Goal: Task Accomplishment & Management: Complete application form

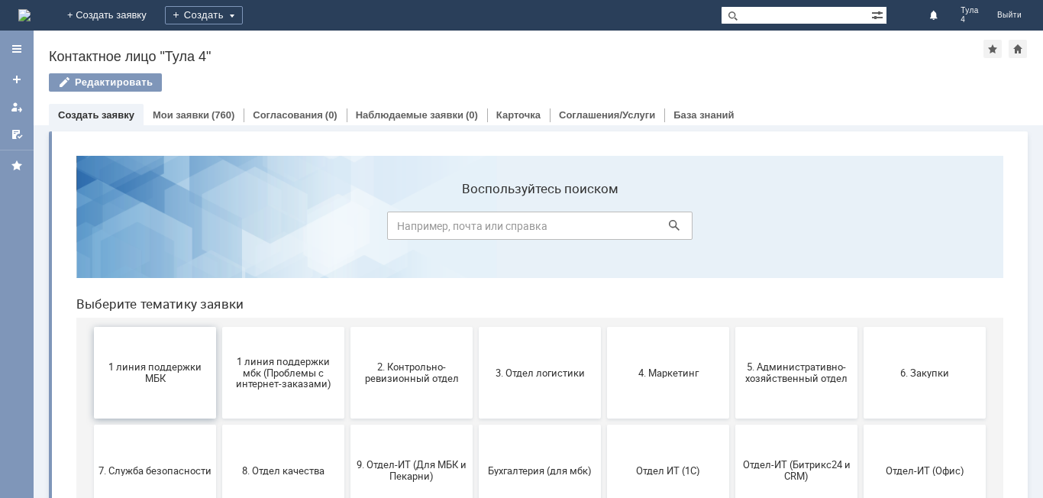
click at [155, 372] on span "1 линия поддержки МБК" at bounding box center [155, 372] width 113 height 23
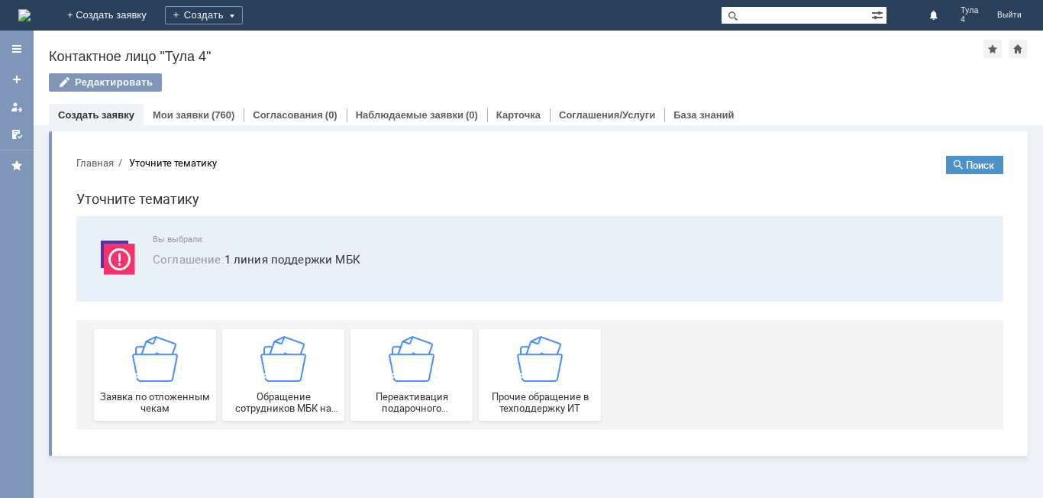
click at [155, 372] on img at bounding box center [155, 359] width 46 height 46
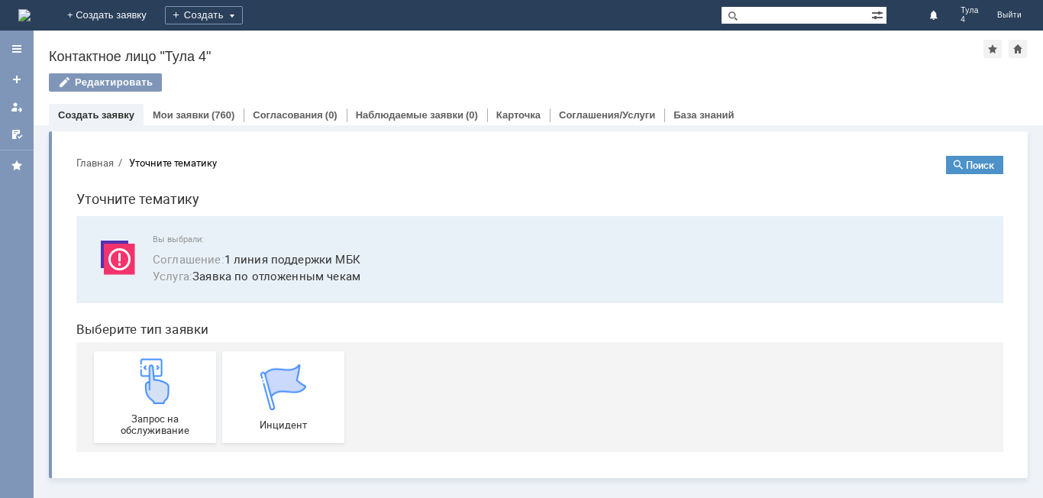
click at [155, 372] on img at bounding box center [155, 381] width 46 height 46
click at [202, 114] on link "Мои заявки" at bounding box center [181, 114] width 57 height 11
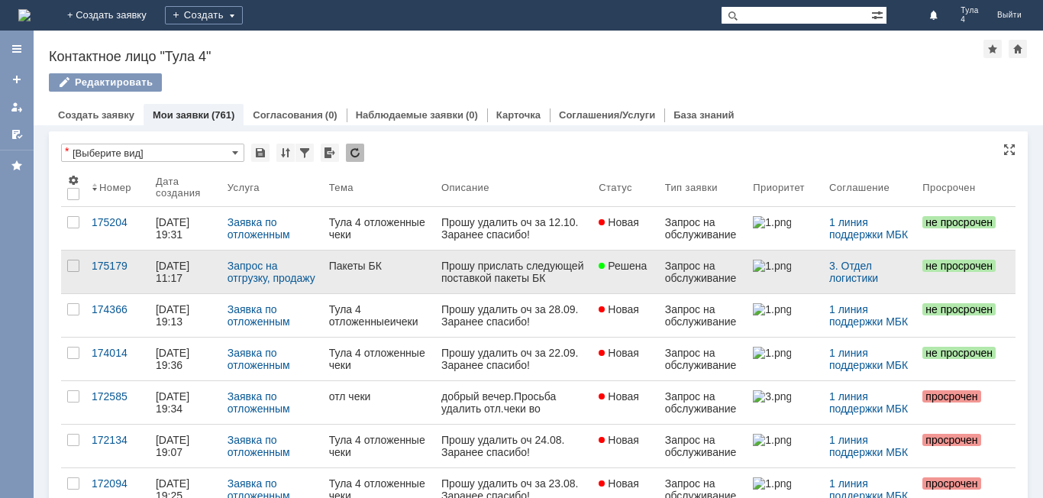
click at [747, 276] on link at bounding box center [785, 271] width 76 height 43
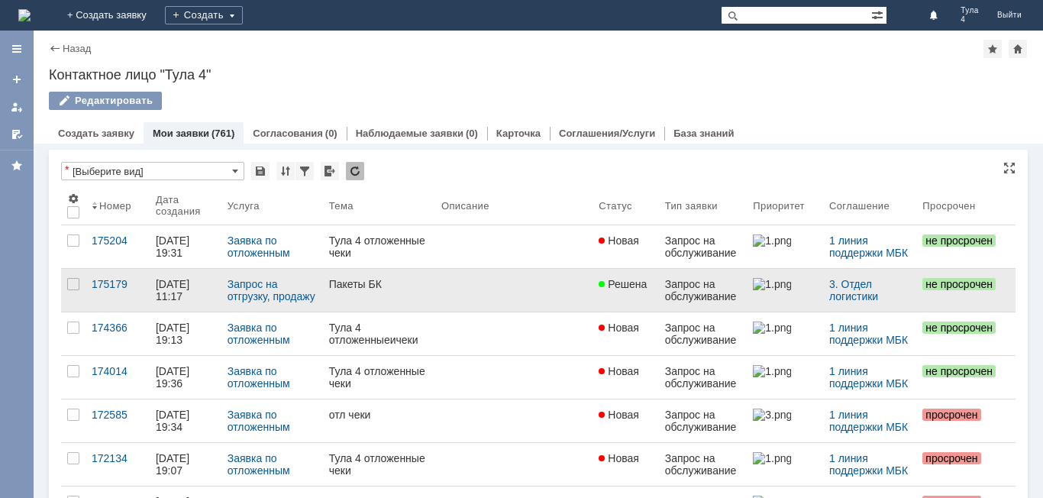
click at [776, 282] on img at bounding box center [772, 284] width 38 height 12
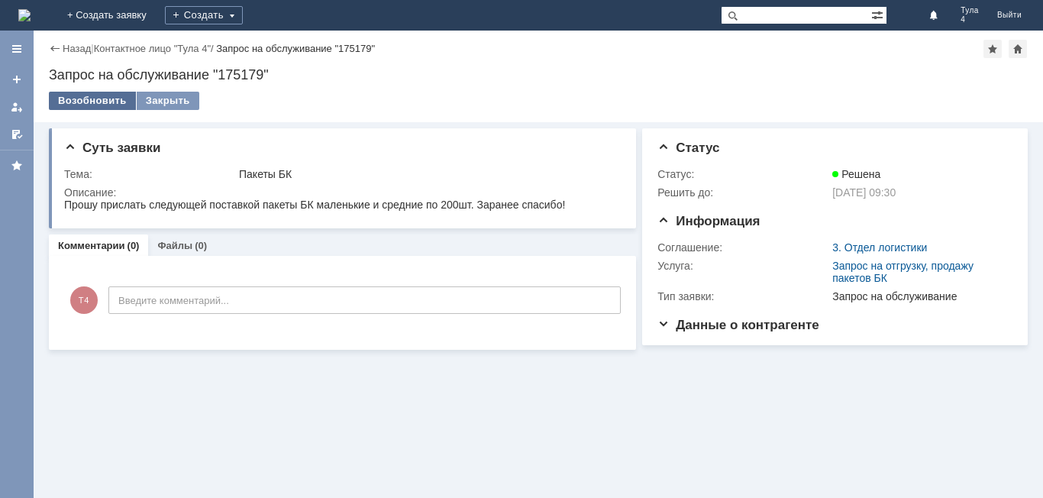
click at [118, 101] on div "Возобновить" at bounding box center [92, 101] width 87 height 18
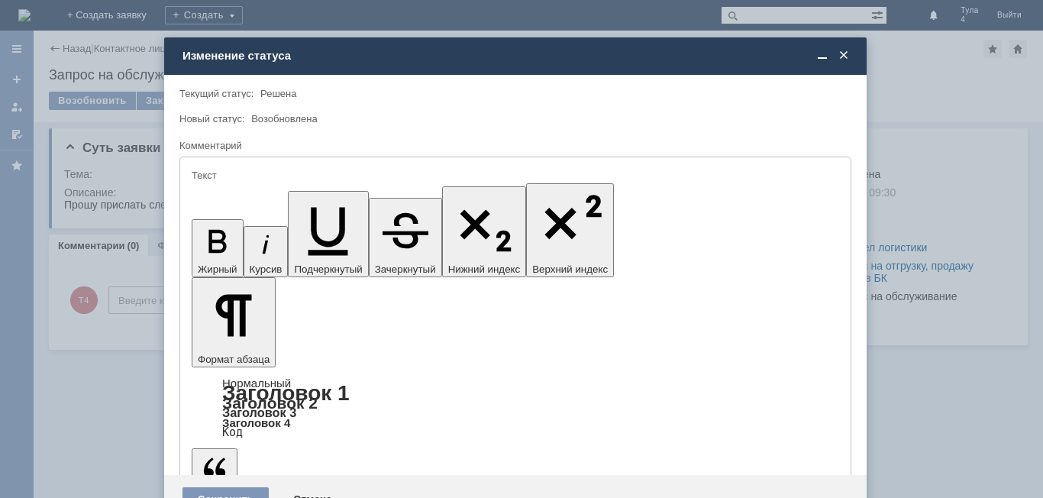
click at [277, 112] on div "Новый статус: Возобновлена" at bounding box center [515, 119] width 672 height 15
drag, startPoint x: 246, startPoint y: 4177, endPoint x: 296, endPoint y: 4165, distance: 51.9
click at [848, 54] on span at bounding box center [843, 56] width 15 height 14
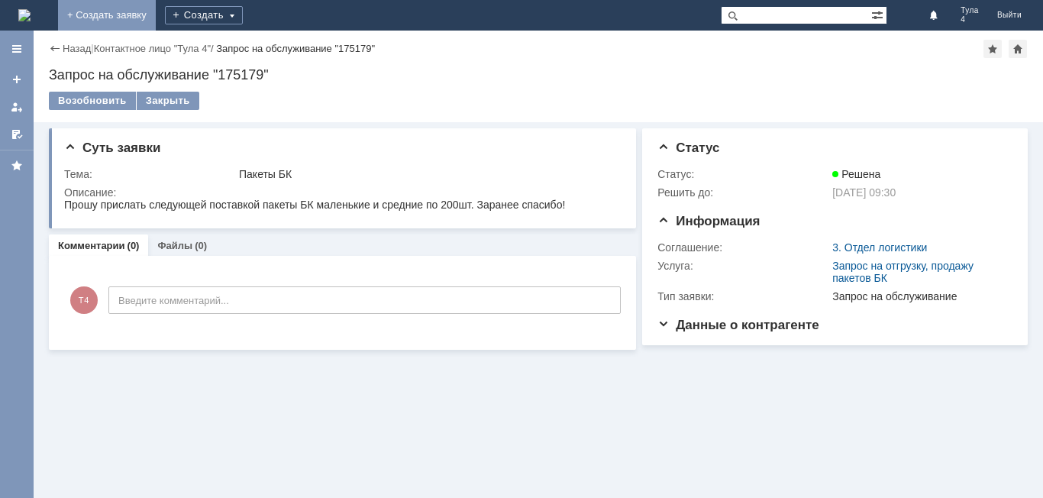
click at [156, 27] on link "+ Создать заявку" at bounding box center [107, 15] width 98 height 31
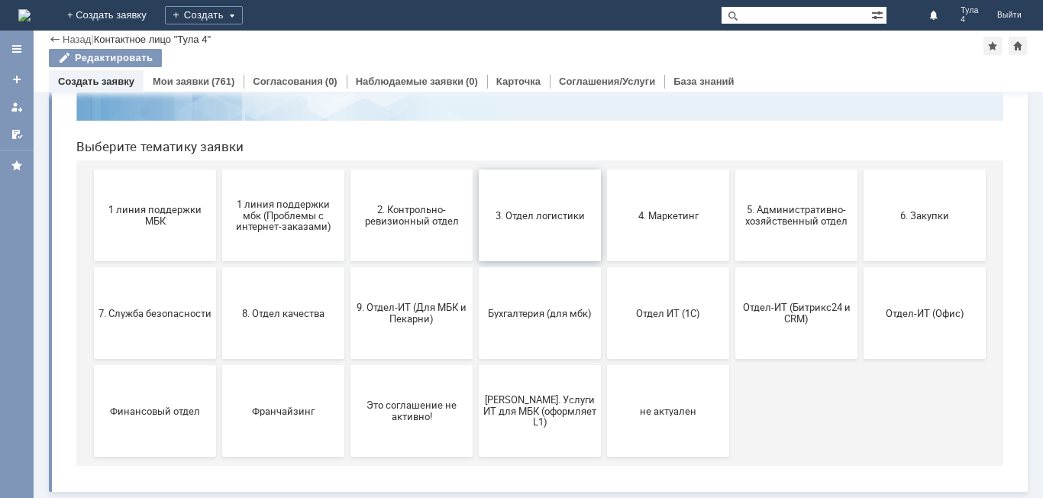
click at [511, 214] on span "3. Отдел логистики" at bounding box center [539, 214] width 113 height 11
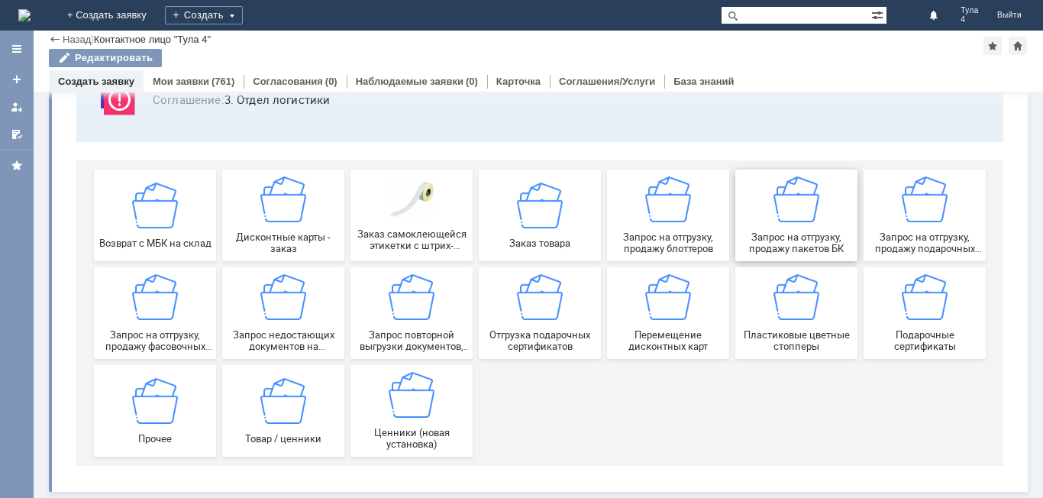
click at [781, 229] on div "Запрос на отгрузку, продажу пакетов БК" at bounding box center [796, 215] width 113 height 78
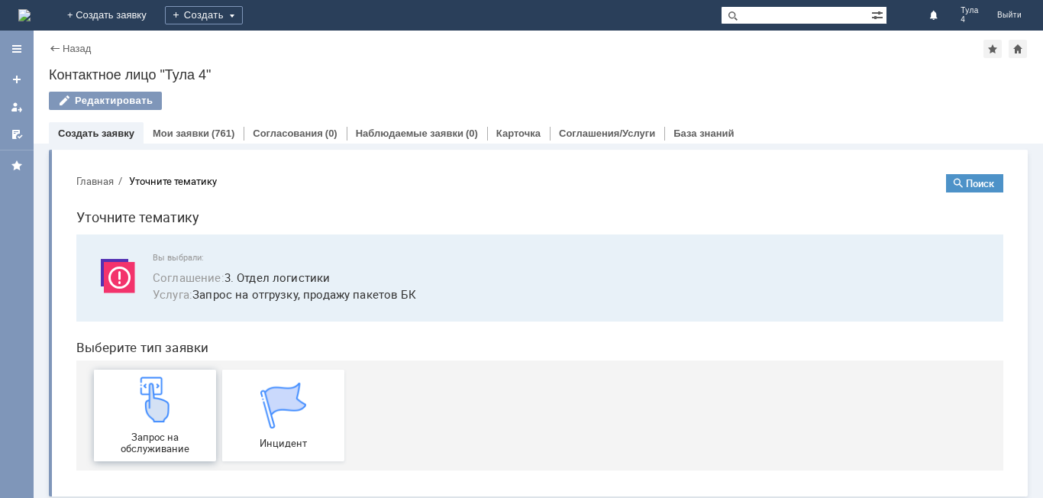
click at [175, 402] on div "Запрос на обслуживание" at bounding box center [155, 415] width 113 height 78
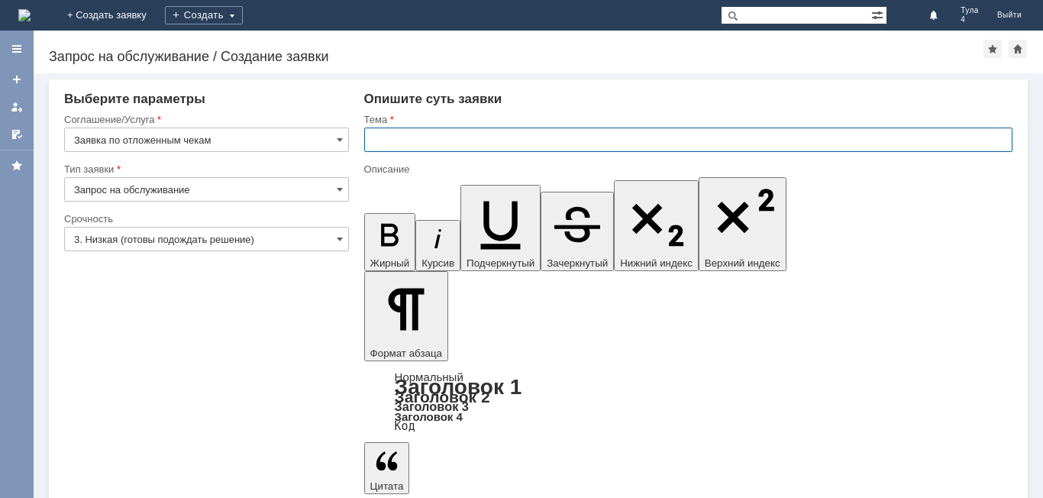
click at [406, 137] on input "text" at bounding box center [688, 140] width 648 height 24
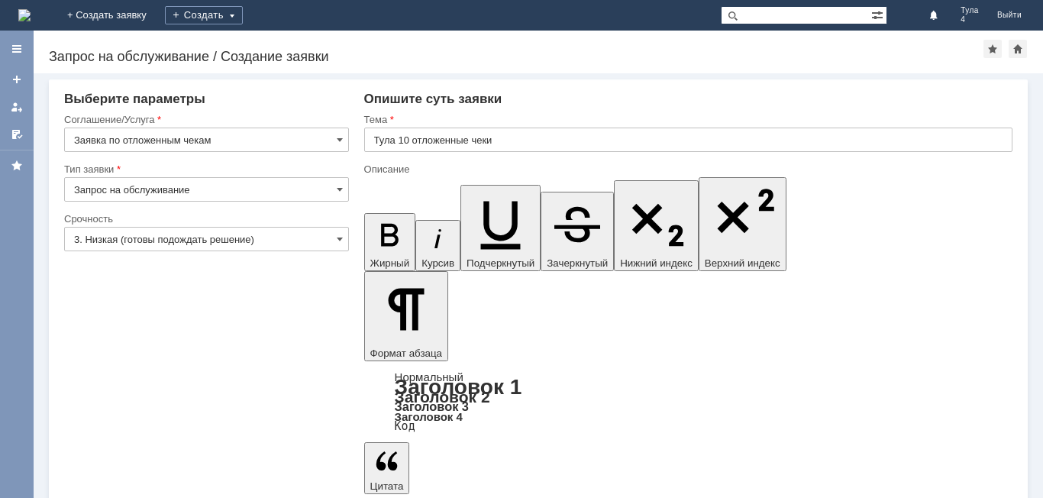
click at [408, 140] on input "Тула 10 отложенные чеки" at bounding box center [688, 140] width 648 height 24
type input "Тула 4 отложенные чеки"
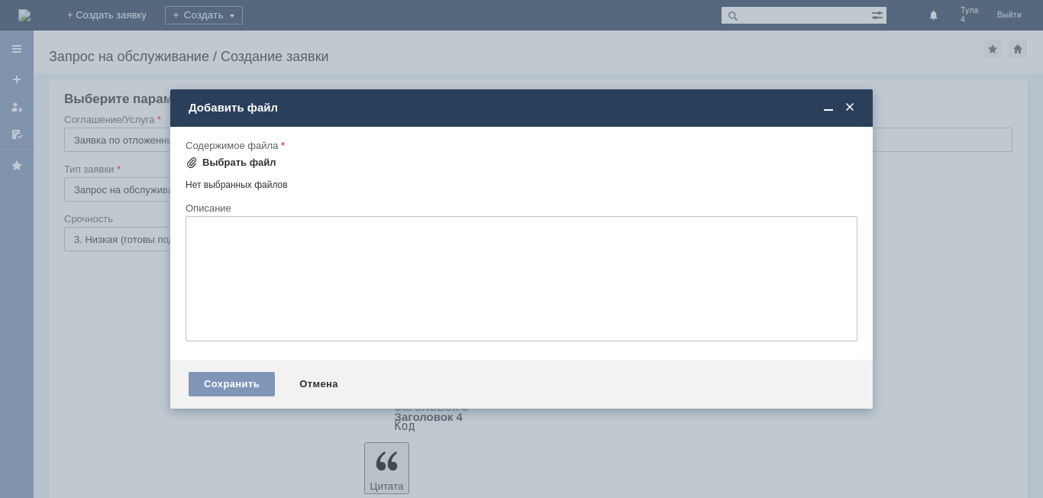
click at [240, 166] on div "Выбрать файл" at bounding box center [239, 163] width 74 height 12
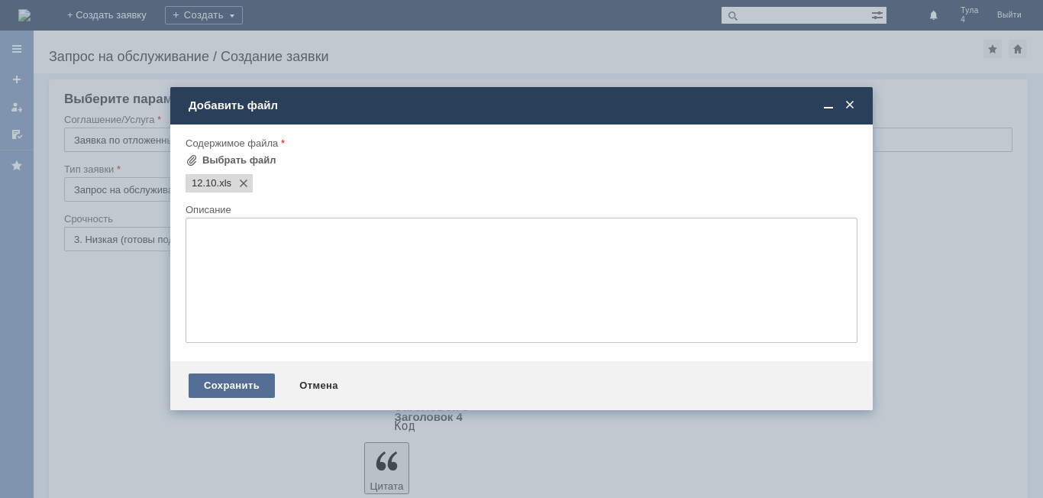
click at [245, 386] on div "Сохранить" at bounding box center [232, 385] width 86 height 24
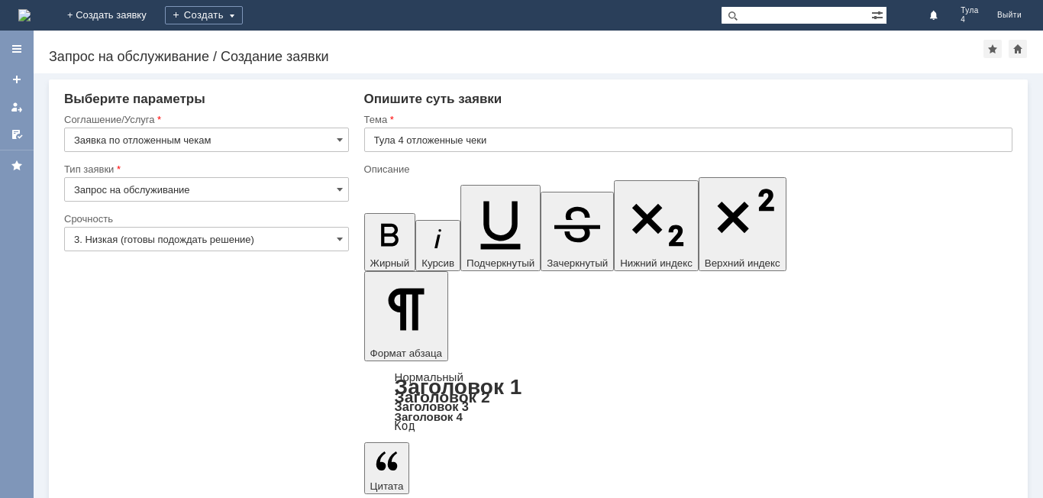
click at [186, 235] on input "3. Низкая (готовы подождать решение)" at bounding box center [206, 239] width 285 height 24
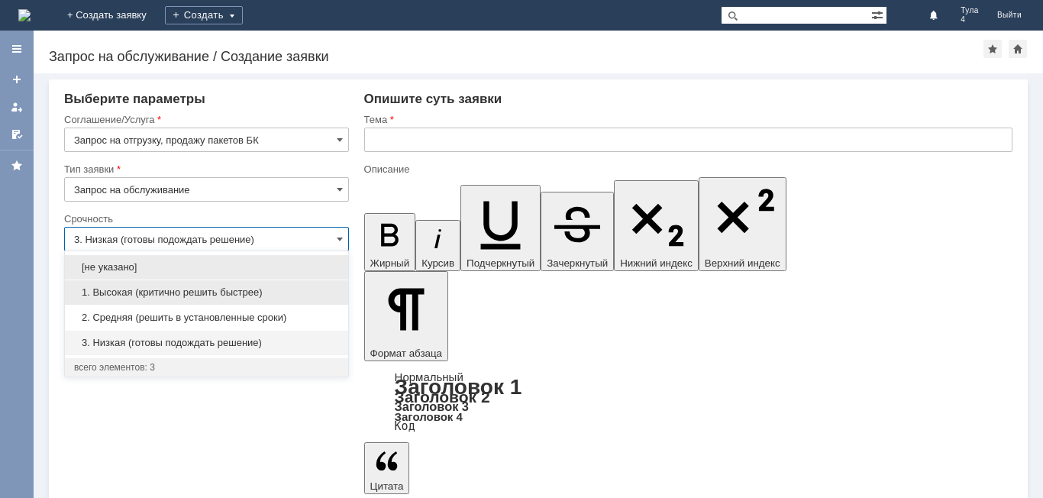
click at [288, 296] on span "1. Высокая (критично решить быстрее)" at bounding box center [206, 292] width 265 height 12
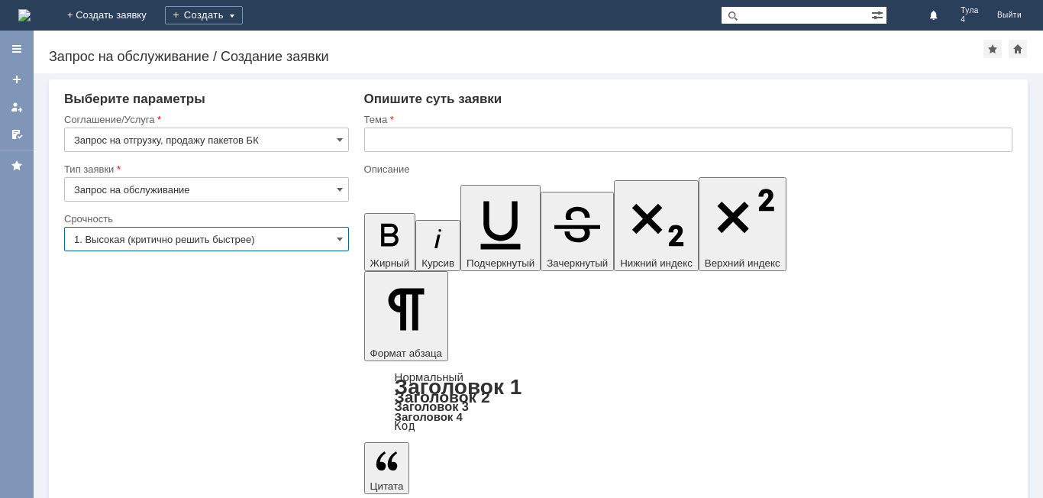
type input "1. Высокая (критично решить быстрее)"
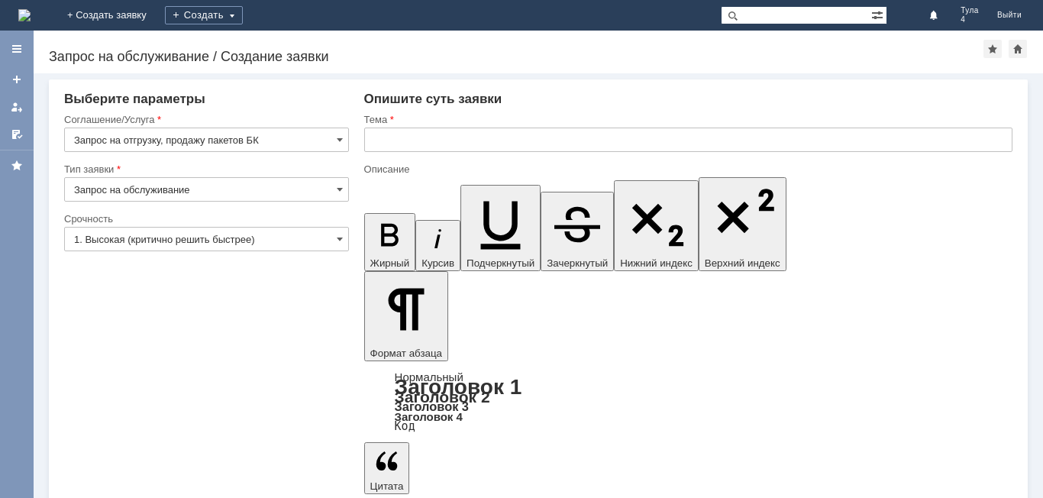
click at [495, 130] on input "text" at bounding box center [688, 140] width 648 height 24
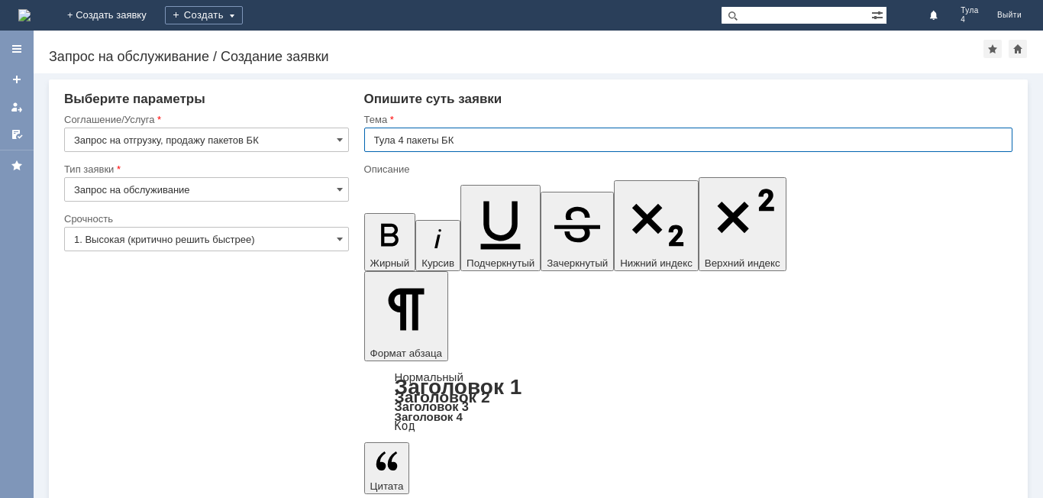
type input "Тула 4 пакеты БК"
